Goal: Information Seeking & Learning: Learn about a topic

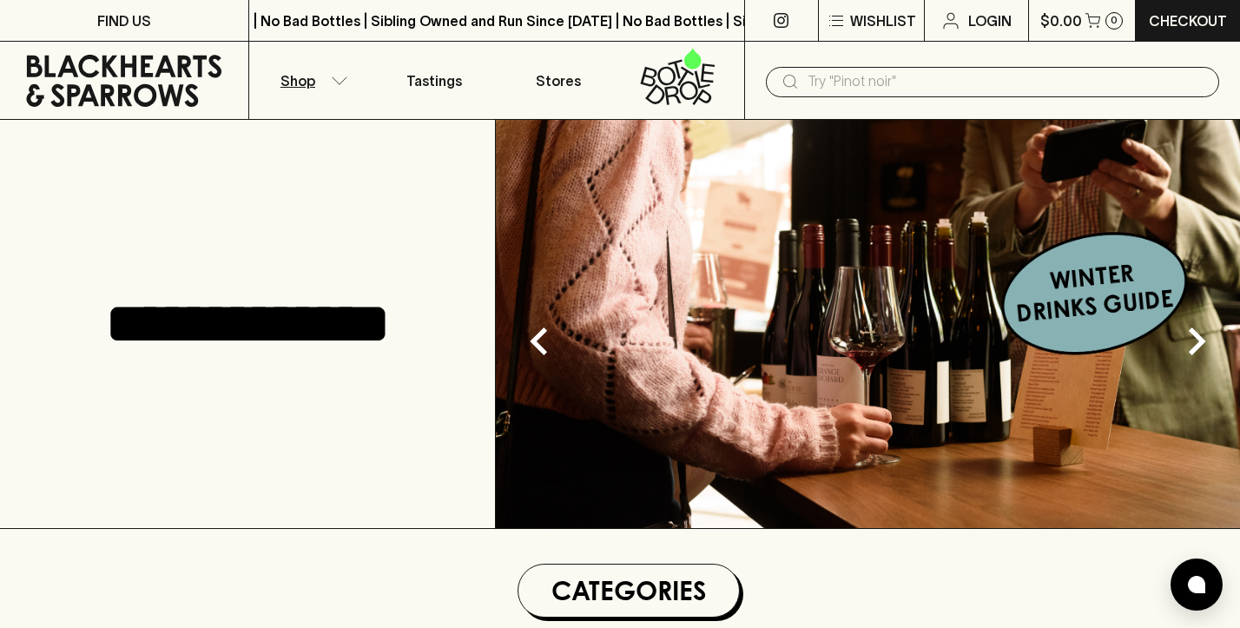
click at [331, 80] on icon "button" at bounding box center [339, 80] width 17 height 9
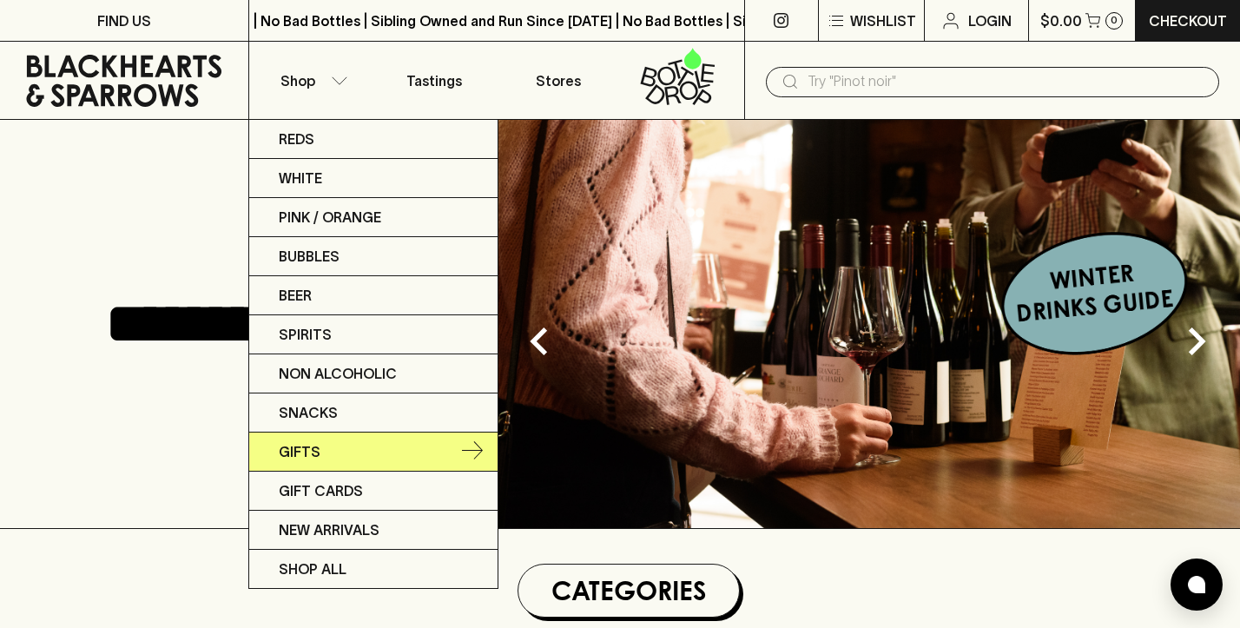
click at [418, 451] on link "Gifts" at bounding box center [373, 451] width 248 height 39
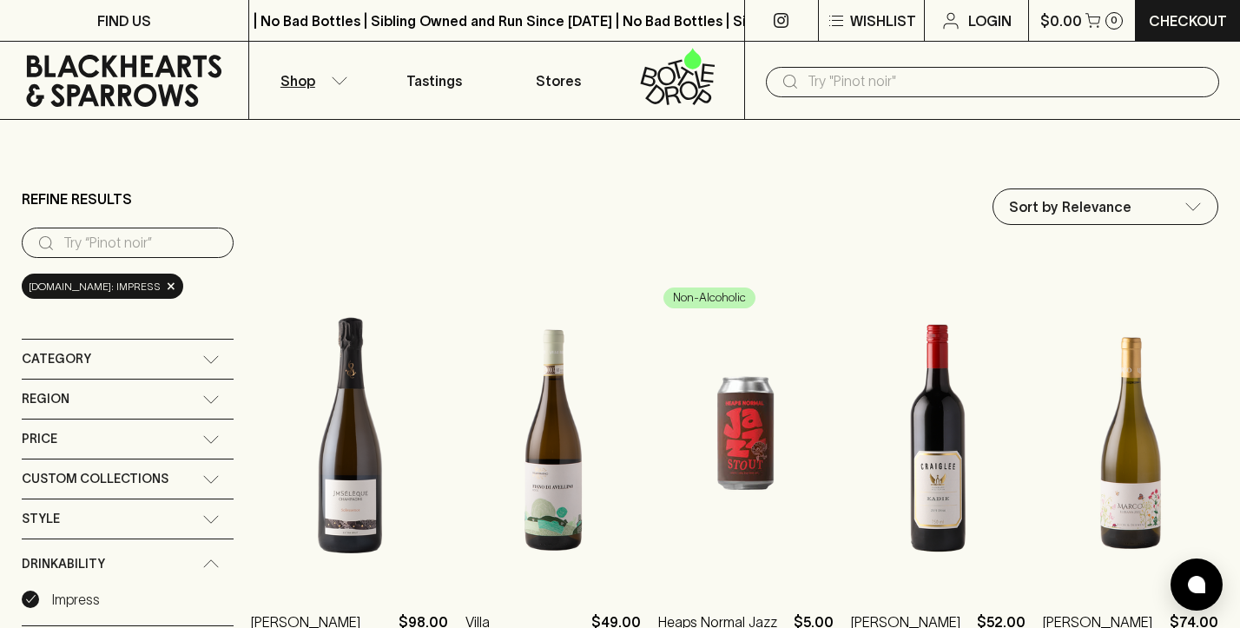
click at [213, 359] on icon at bounding box center [211, 358] width 15 height 7
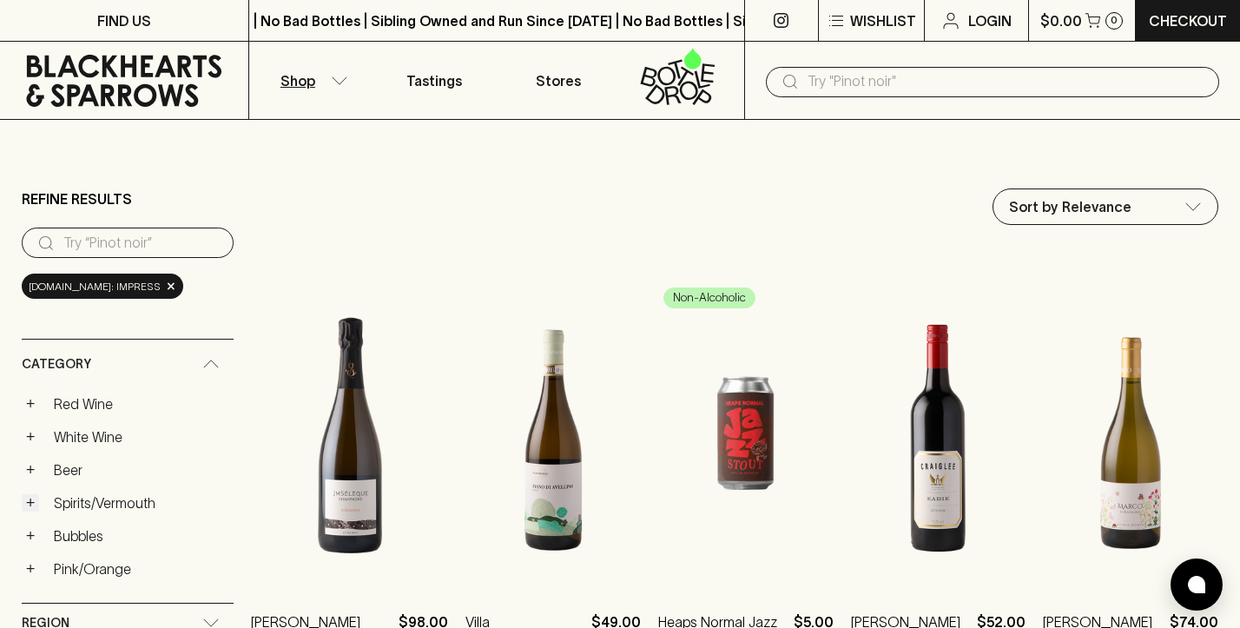
click at [31, 502] on button "+" at bounding box center [30, 502] width 17 height 17
click at [63, 504] on link "Spirits/Vermouth" at bounding box center [140, 503] width 188 height 30
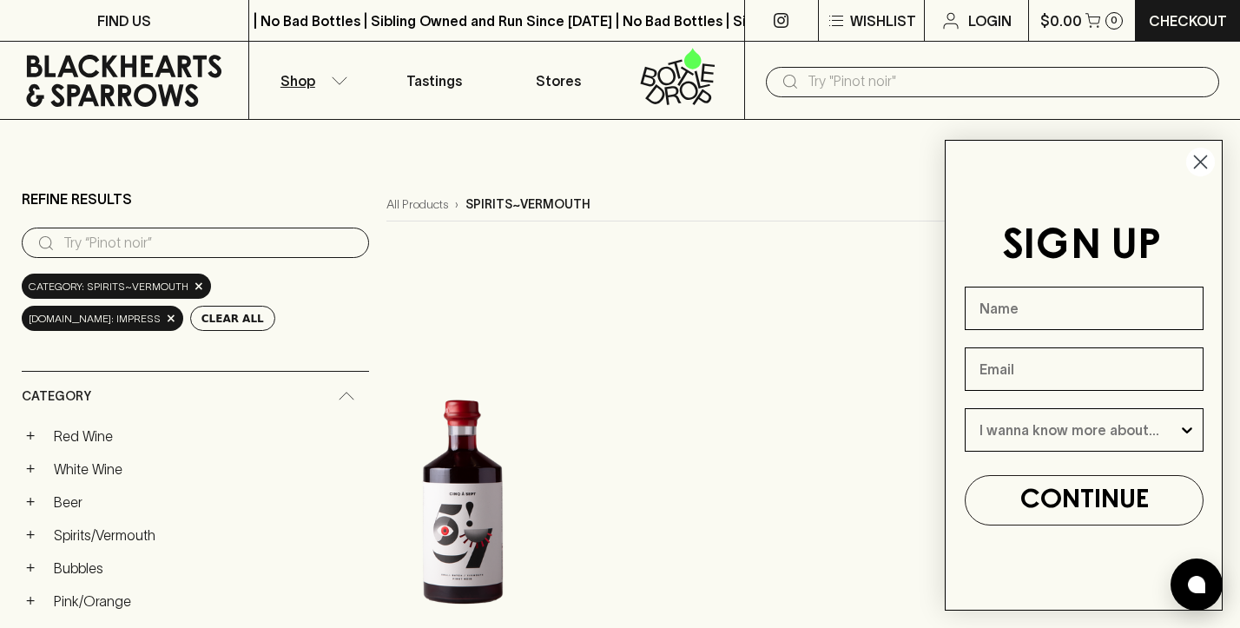
click at [1197, 160] on circle "Close dialog" at bounding box center [1200, 162] width 29 height 29
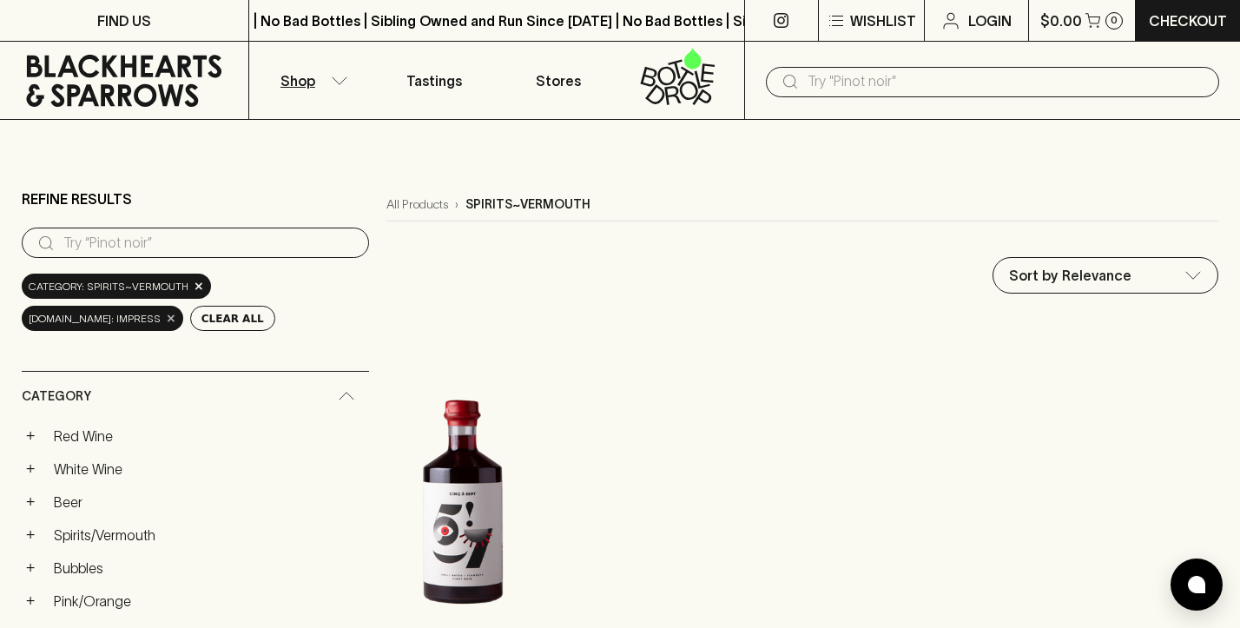
click at [176, 320] on span "×" at bounding box center [171, 318] width 10 height 18
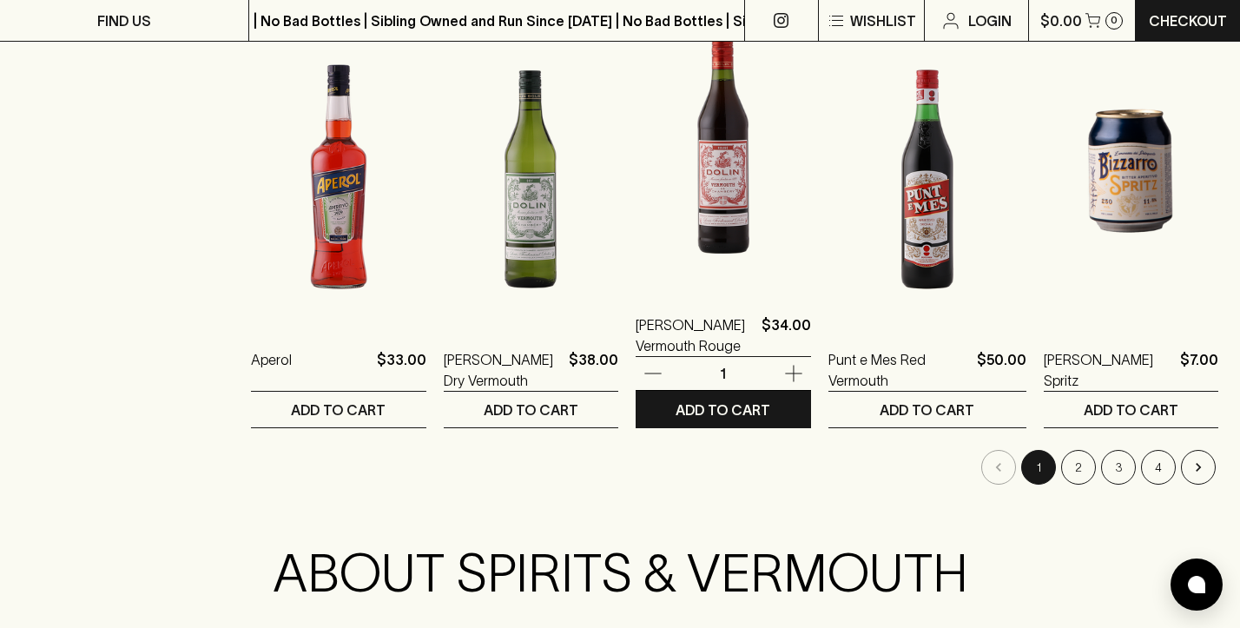
scroll to position [1706, 0]
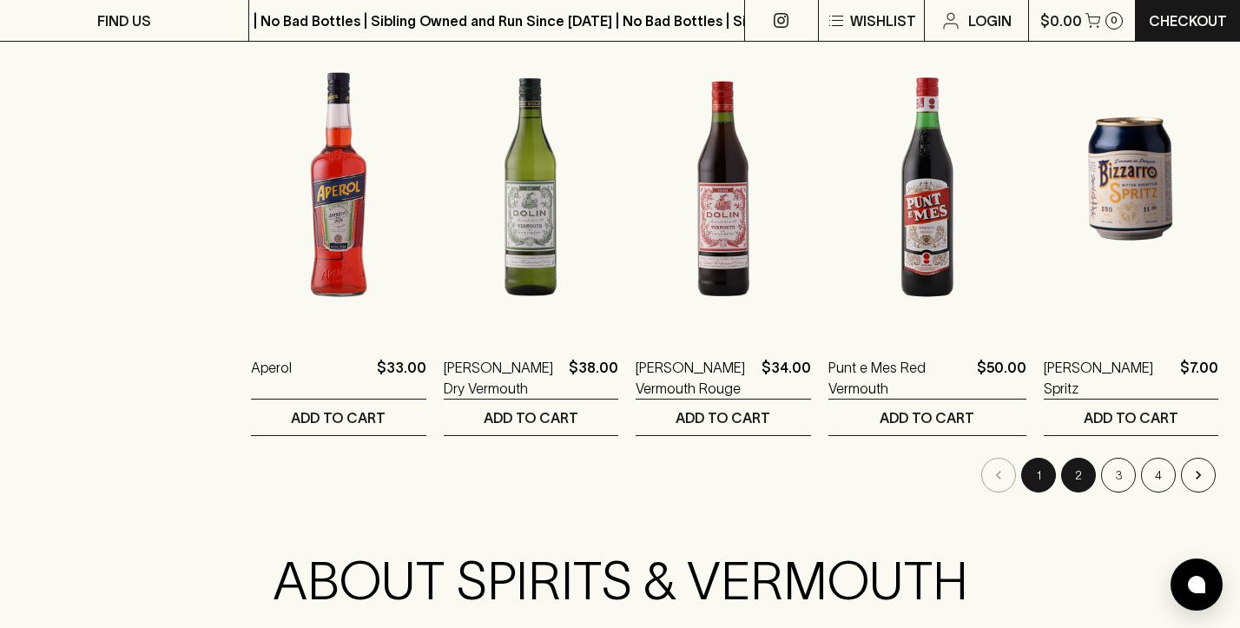
click at [1075, 478] on button "2" at bounding box center [1078, 475] width 35 height 35
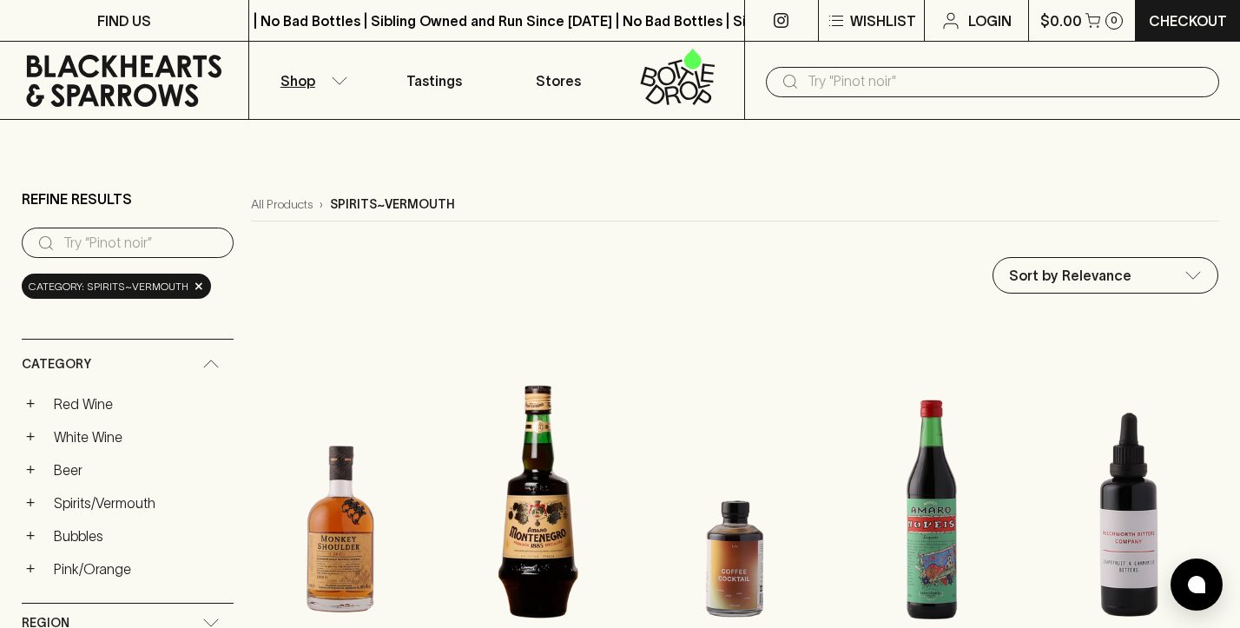
scroll to position [5, 0]
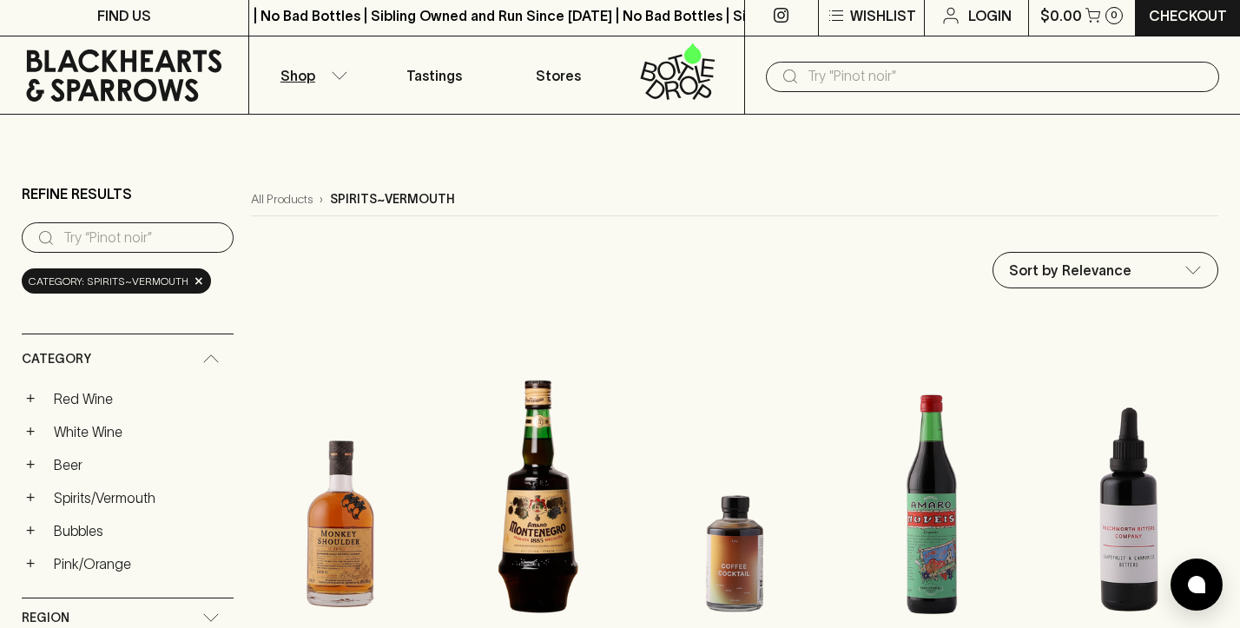
click at [147, 247] on input "search" at bounding box center [141, 238] width 156 height 28
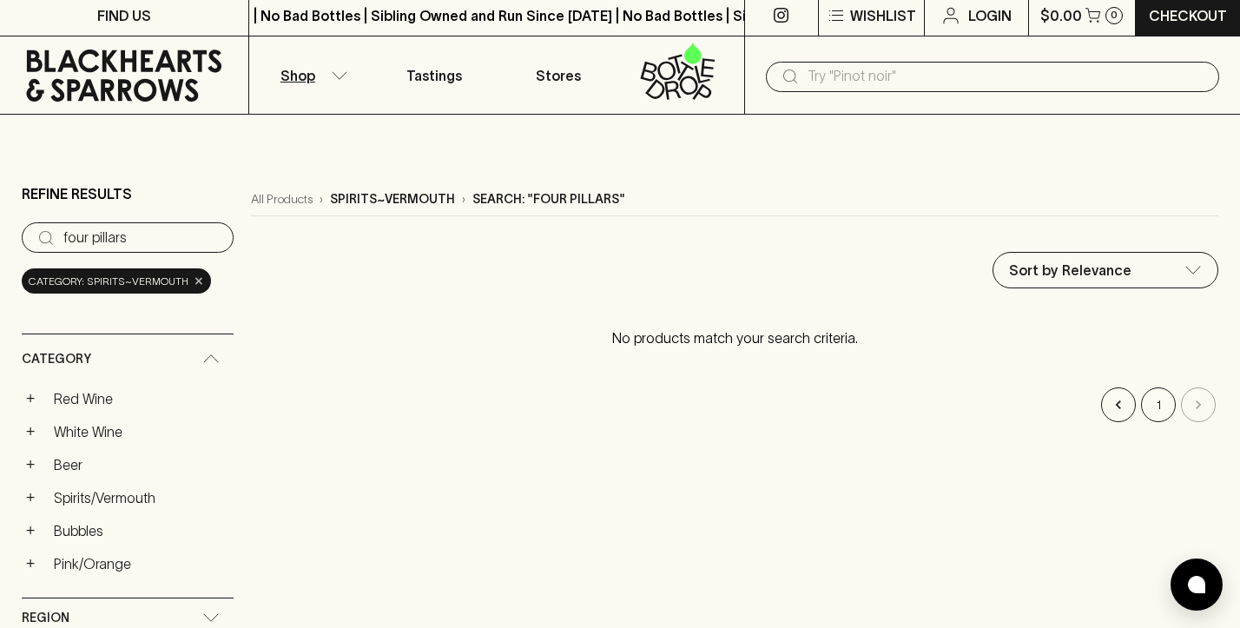
click at [194, 280] on span "×" at bounding box center [199, 281] width 10 height 18
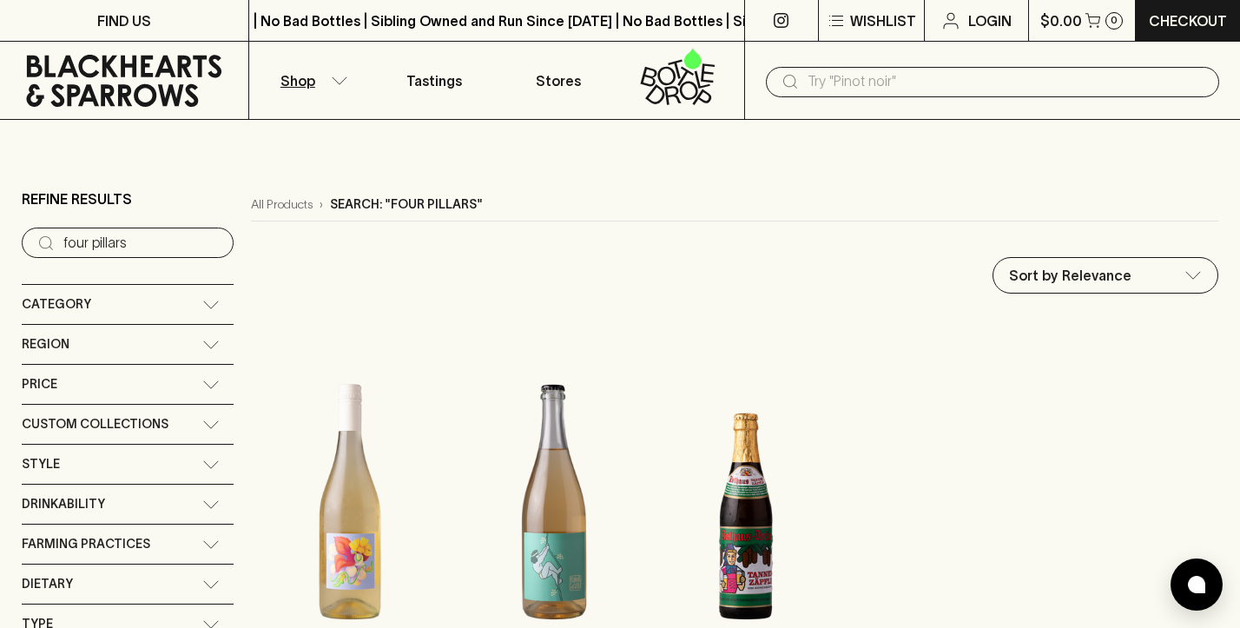
drag, startPoint x: 90, startPoint y: 245, endPoint x: 245, endPoint y: 241, distance: 154.6
click at [90, 245] on input "four pillars" at bounding box center [141, 243] width 156 height 28
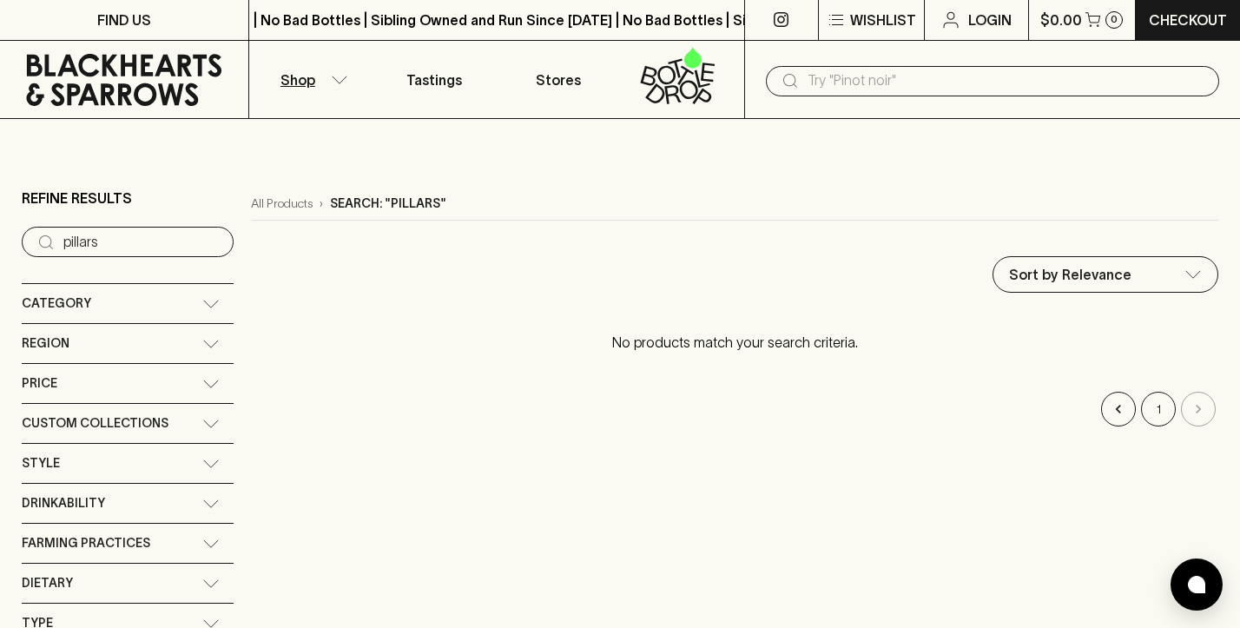
type input "pillars"
click at [341, 73] on button "Shop" at bounding box center [311, 80] width 124 height 77
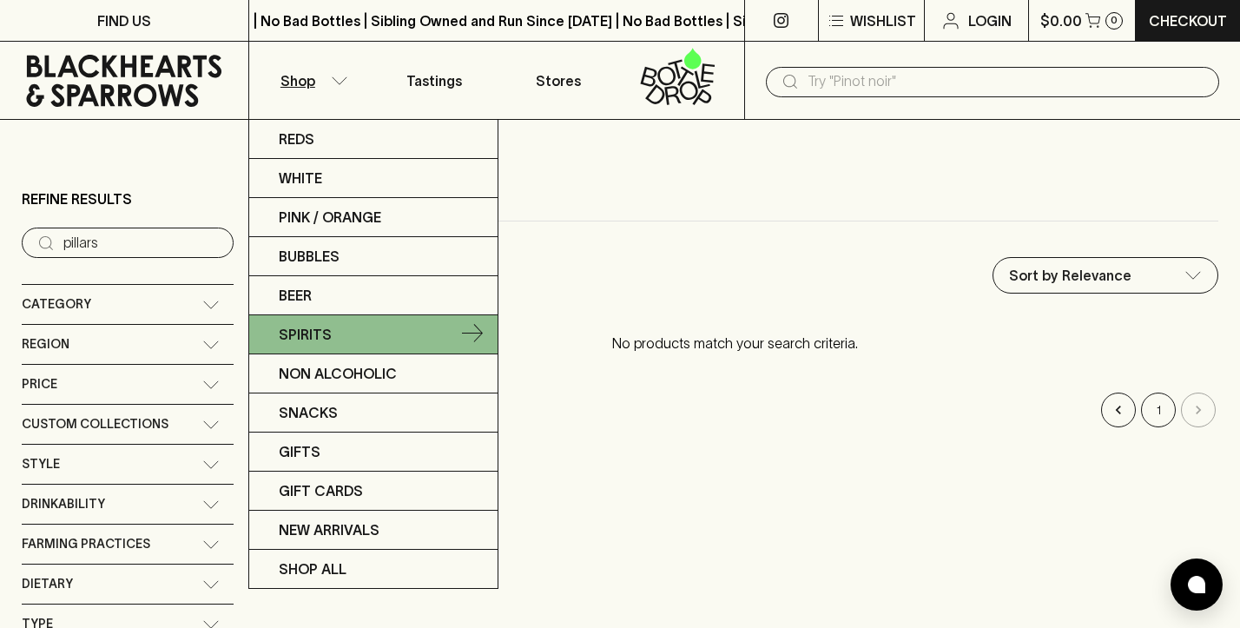
click at [291, 333] on p "Spirits" at bounding box center [305, 334] width 53 height 21
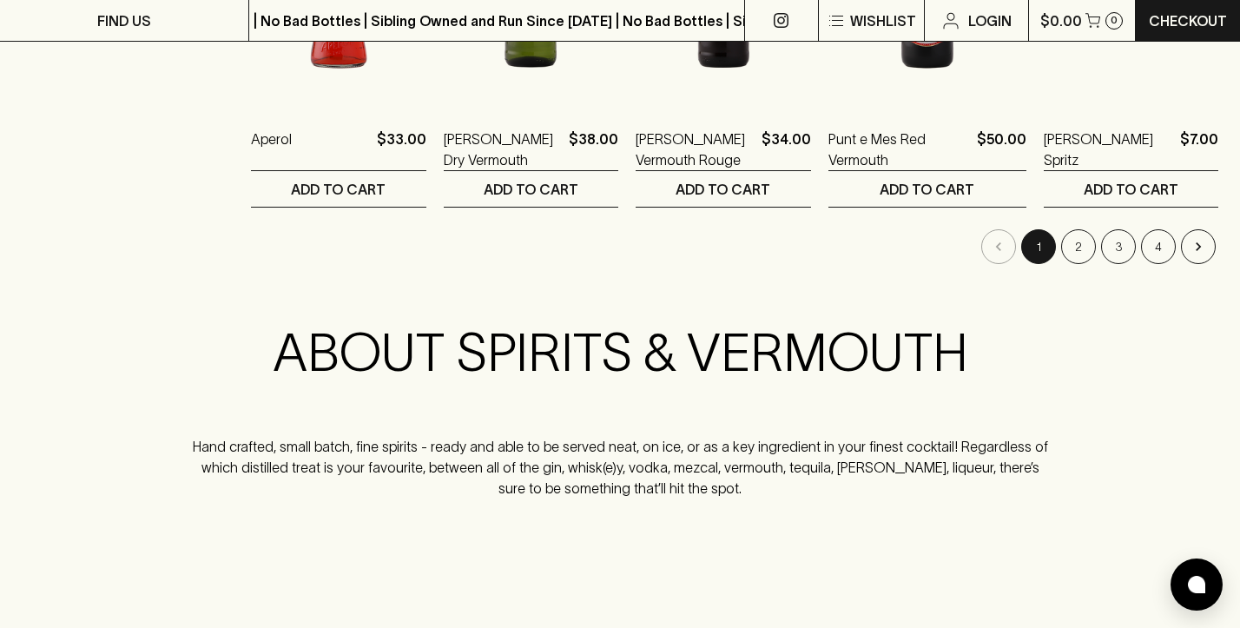
scroll to position [1830, 0]
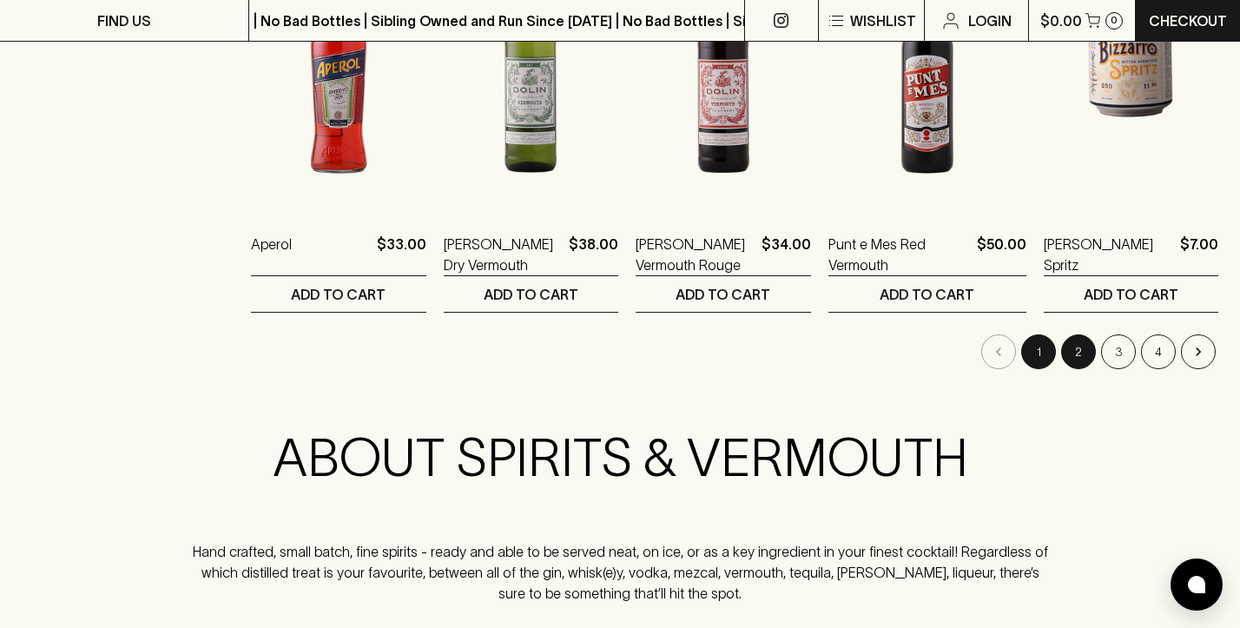
click at [1072, 355] on button "2" at bounding box center [1078, 351] width 35 height 35
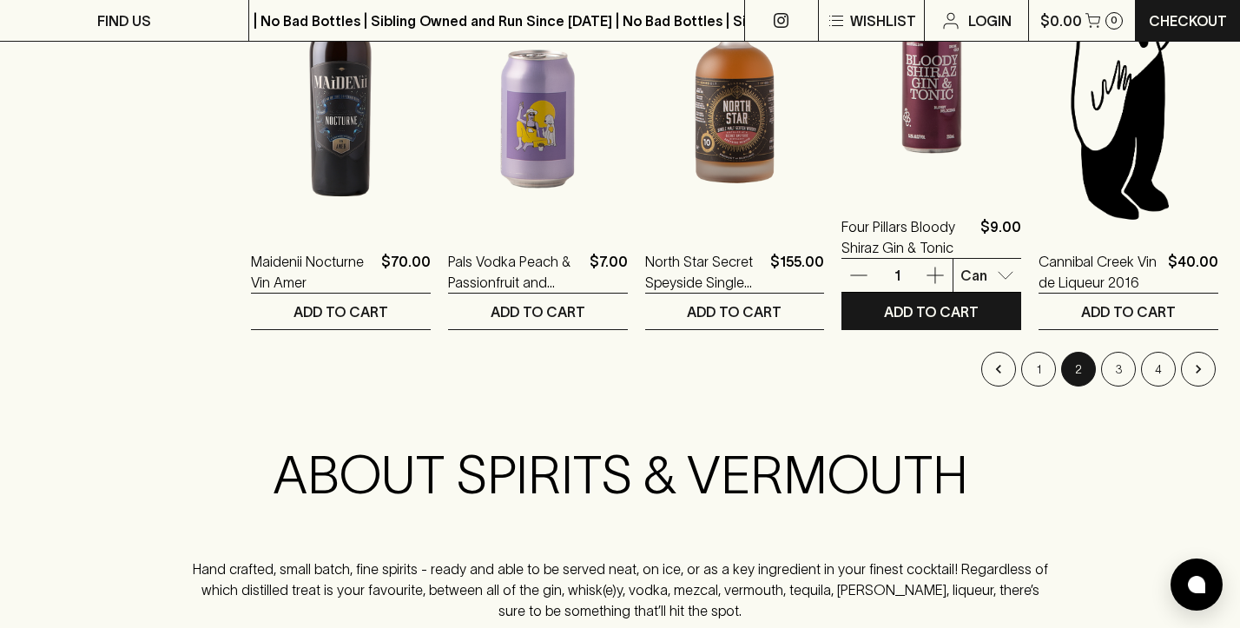
scroll to position [1822, 0]
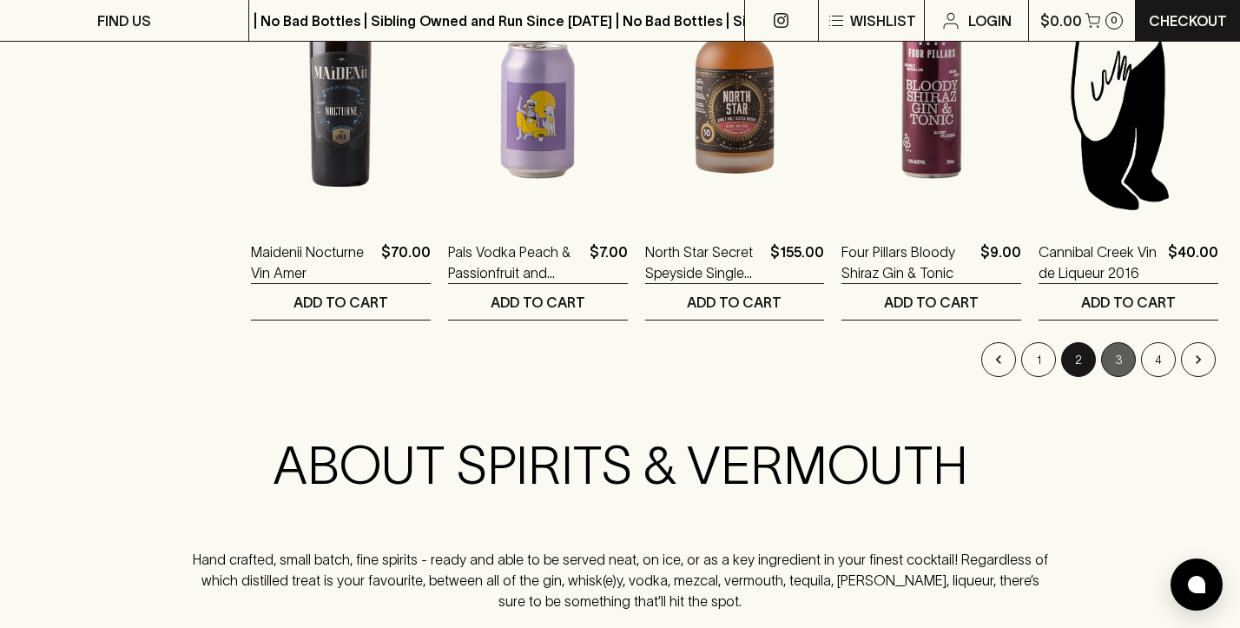
click at [1113, 353] on button "3" at bounding box center [1118, 359] width 35 height 35
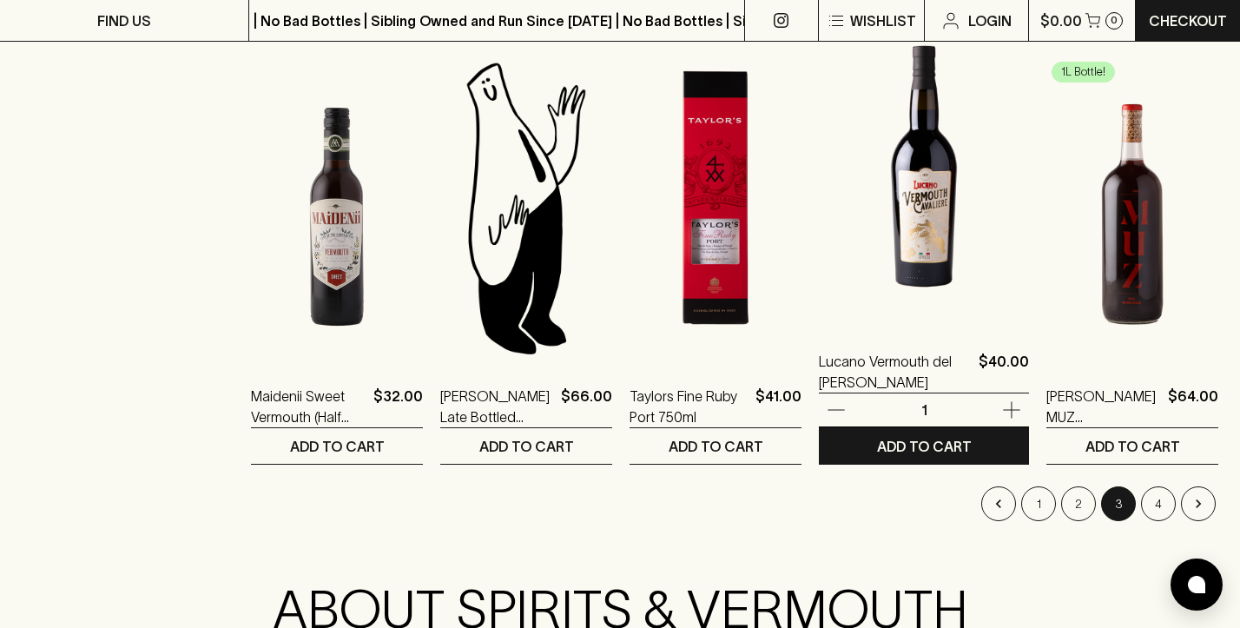
scroll to position [1714, 0]
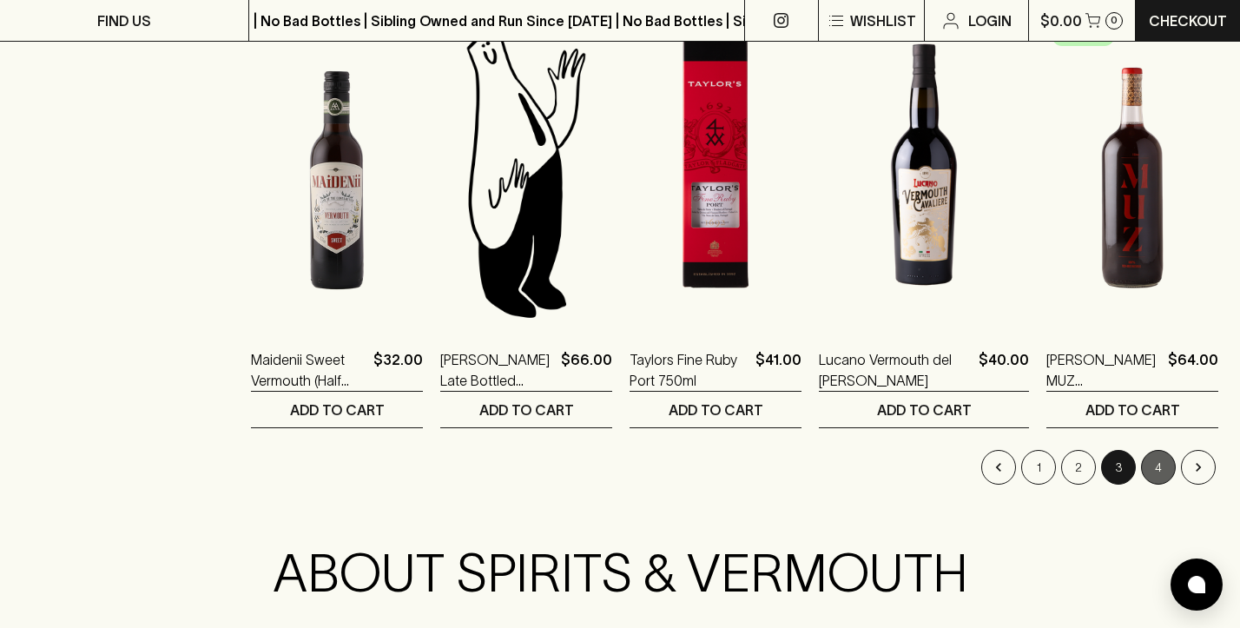
click at [1159, 466] on button "4" at bounding box center [1158, 467] width 35 height 35
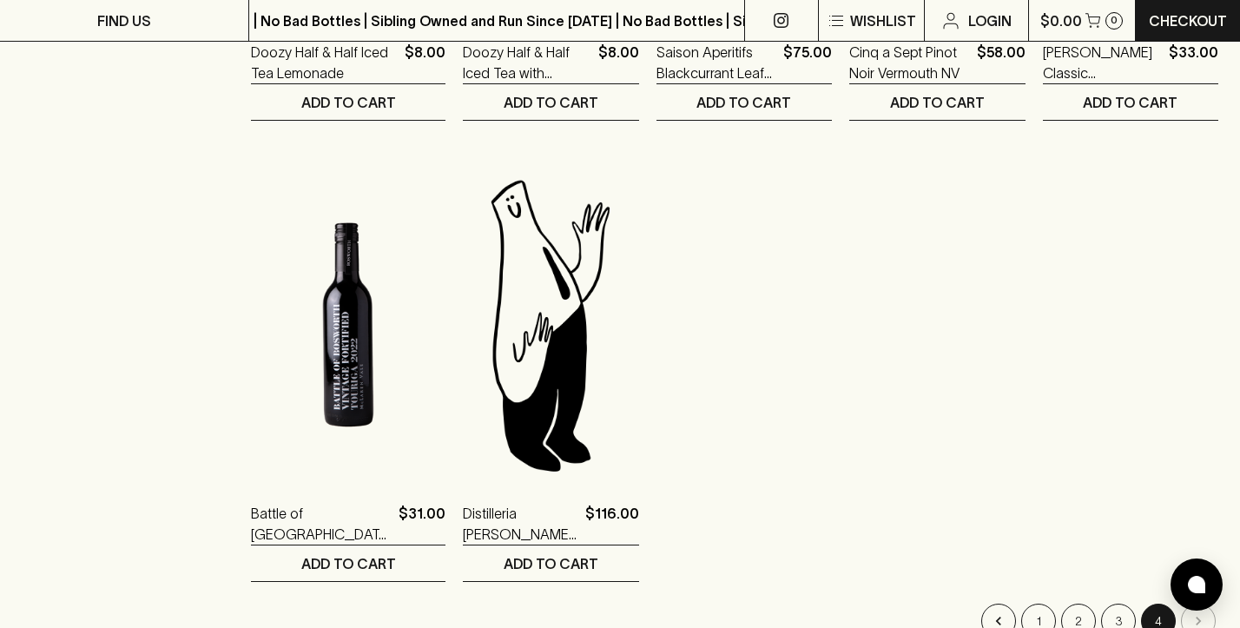
scroll to position [1662, 0]
